Goal: Task Accomplishment & Management: Manage account settings

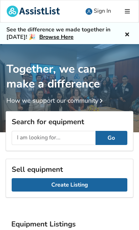
click at [73, 192] on link "Create Listing" at bounding box center [70, 185] width 116 height 13
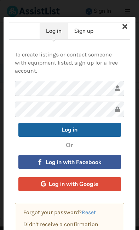
click at [128, 30] on icon at bounding box center [124, 26] width 13 height 13
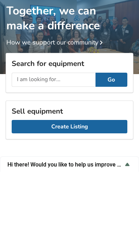
click at [90, 179] on link "Create Listing" at bounding box center [70, 185] width 116 height 13
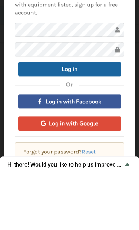
scroll to position [58, 0]
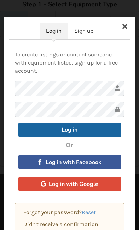
click at [92, 30] on link "Sign up" at bounding box center [84, 31] width 32 height 16
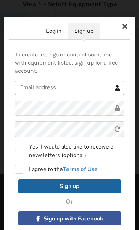
click at [81, 88] on input "text" at bounding box center [69, 88] width 109 height 14
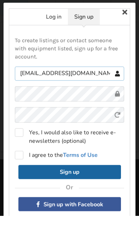
type input "xclif57@gmail.com"
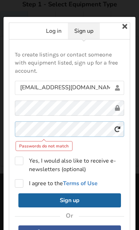
scroll to position [88, 0]
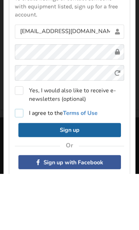
click at [26, 165] on label "I agree to the Terms of Use" at bounding box center [56, 169] width 83 height 8
checkbox input "true"
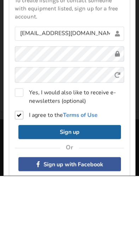
click at [97, 188] on button "Sign up" at bounding box center [69, 187] width 103 height 14
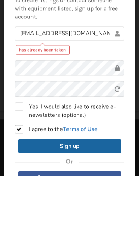
click at [54, 32] on link "Log in" at bounding box center [54, 31] width 28 height 16
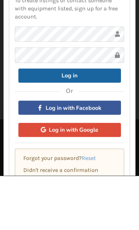
click at [95, 183] on button "Log in with Google" at bounding box center [69, 184] width 103 height 14
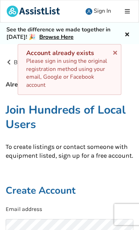
click at [117, 51] on icon at bounding box center [115, 52] width 7 height 6
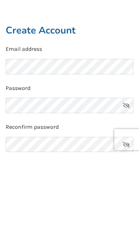
scroll to position [161, 0]
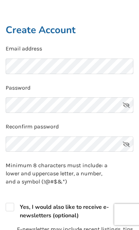
click at [128, 113] on icon at bounding box center [126, 106] width 14 height 16
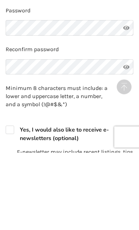
scroll to position [238, 0]
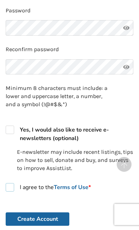
click at [16, 192] on label "I agree to the Terms of Use *" at bounding box center [48, 187] width 85 height 8
checkbox input "true"
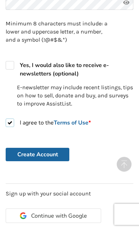
scroll to position [303, 0]
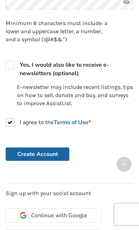
click at [83, 219] on span "Continue with Google" at bounding box center [59, 216] width 56 height 6
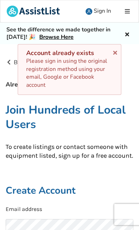
click at [114, 57] on div "Account already exists Please sign in using the original registration method us…" at bounding box center [70, 69] width 104 height 51
click at [117, 52] on icon at bounding box center [115, 52] width 7 height 6
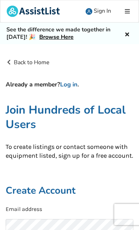
click at [100, 10] on span "Sign In" at bounding box center [102, 11] width 17 height 8
click at [77, 87] on link "Log in" at bounding box center [68, 85] width 17 height 8
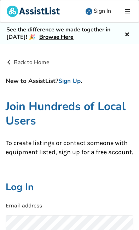
click at [29, 194] on h2 "Log In" at bounding box center [70, 187] width 128 height 12
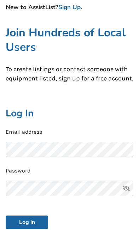
scroll to position [74, 0]
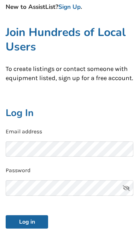
click at [126, 196] on icon at bounding box center [126, 189] width 14 height 16
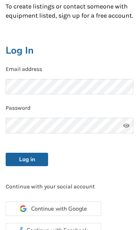
click at [33, 167] on button "Log in" at bounding box center [27, 159] width 42 height 13
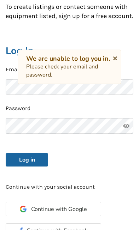
click at [82, 212] on span "Continue with Google" at bounding box center [59, 210] width 56 height 6
